Goal: Information Seeking & Learning: Find specific page/section

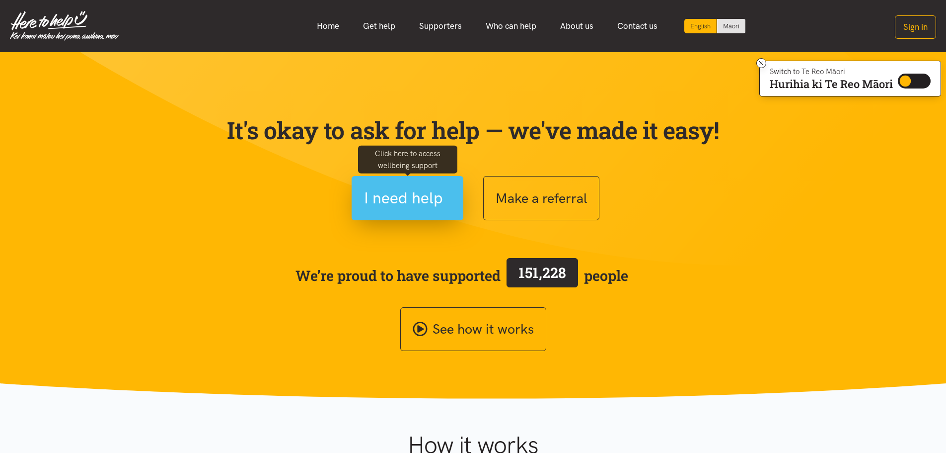
click at [411, 207] on span "I need help" at bounding box center [403, 197] width 79 height 25
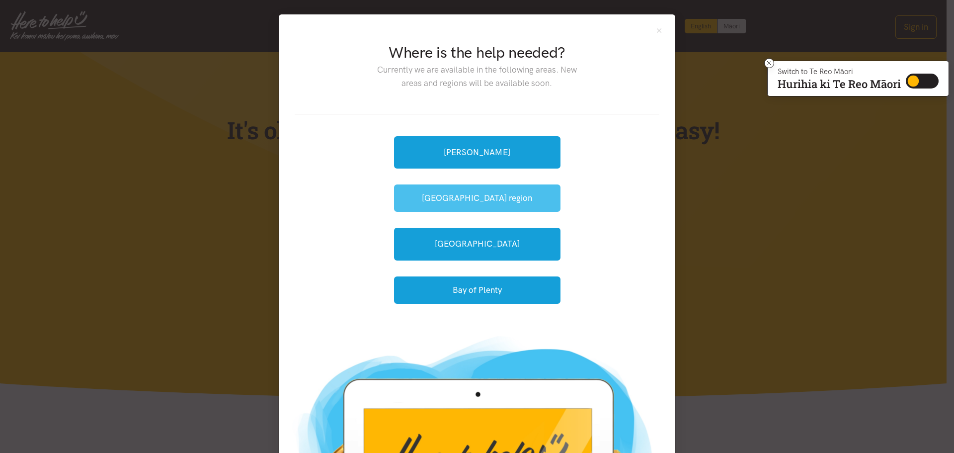
click at [470, 198] on button "[GEOGRAPHIC_DATA] region" at bounding box center [477, 197] width 166 height 27
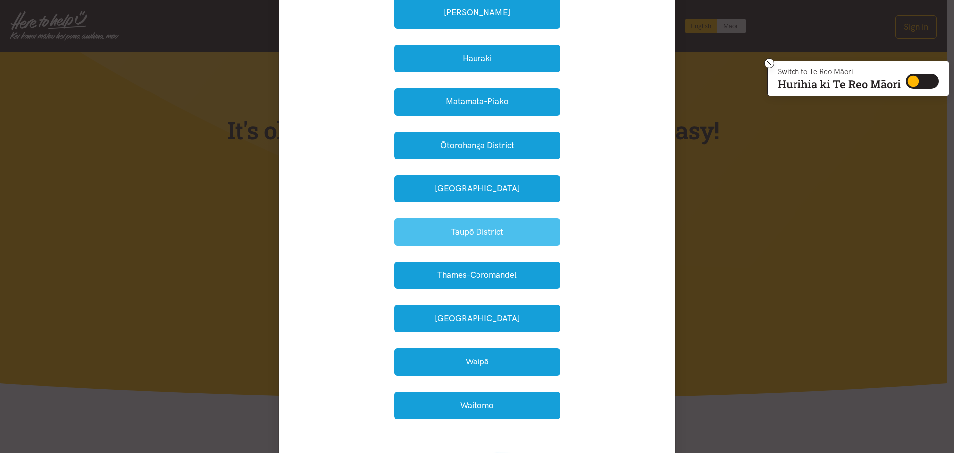
scroll to position [149, 0]
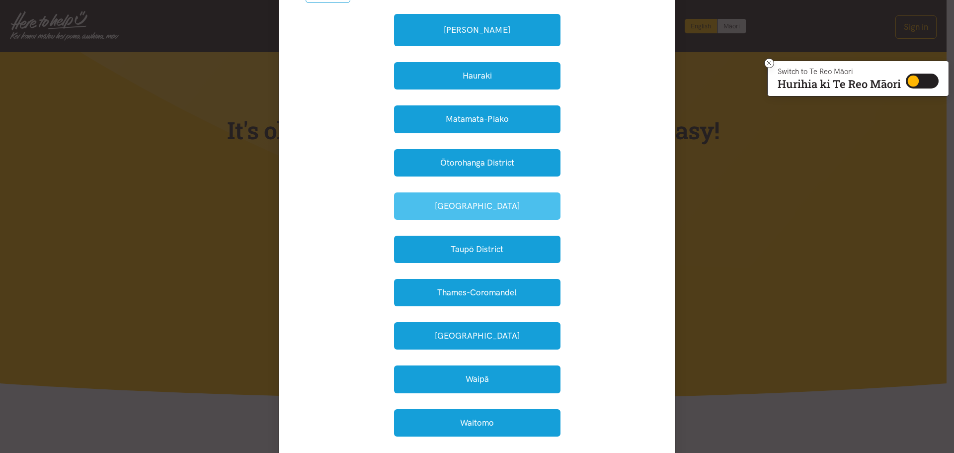
click at [487, 198] on button "South Waikato" at bounding box center [477, 205] width 166 height 27
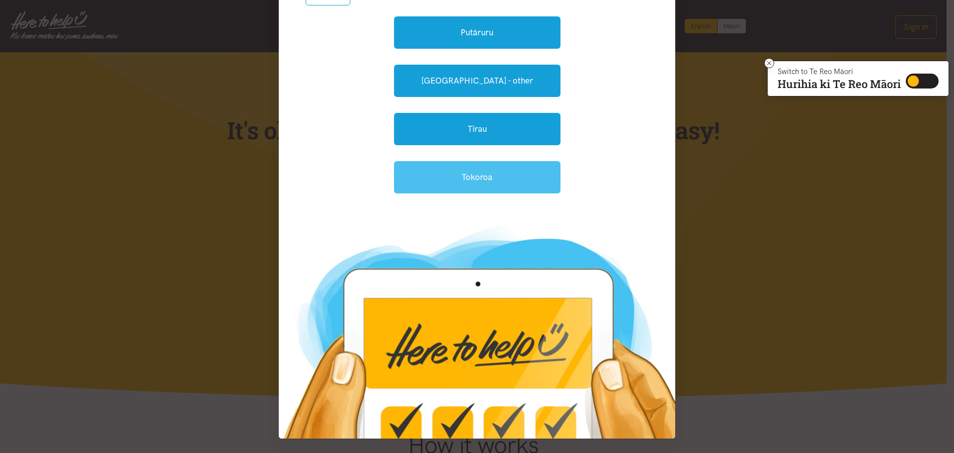
click at [481, 177] on link "Tokoroa" at bounding box center [477, 177] width 166 height 32
